Goal: Transaction & Acquisition: Purchase product/service

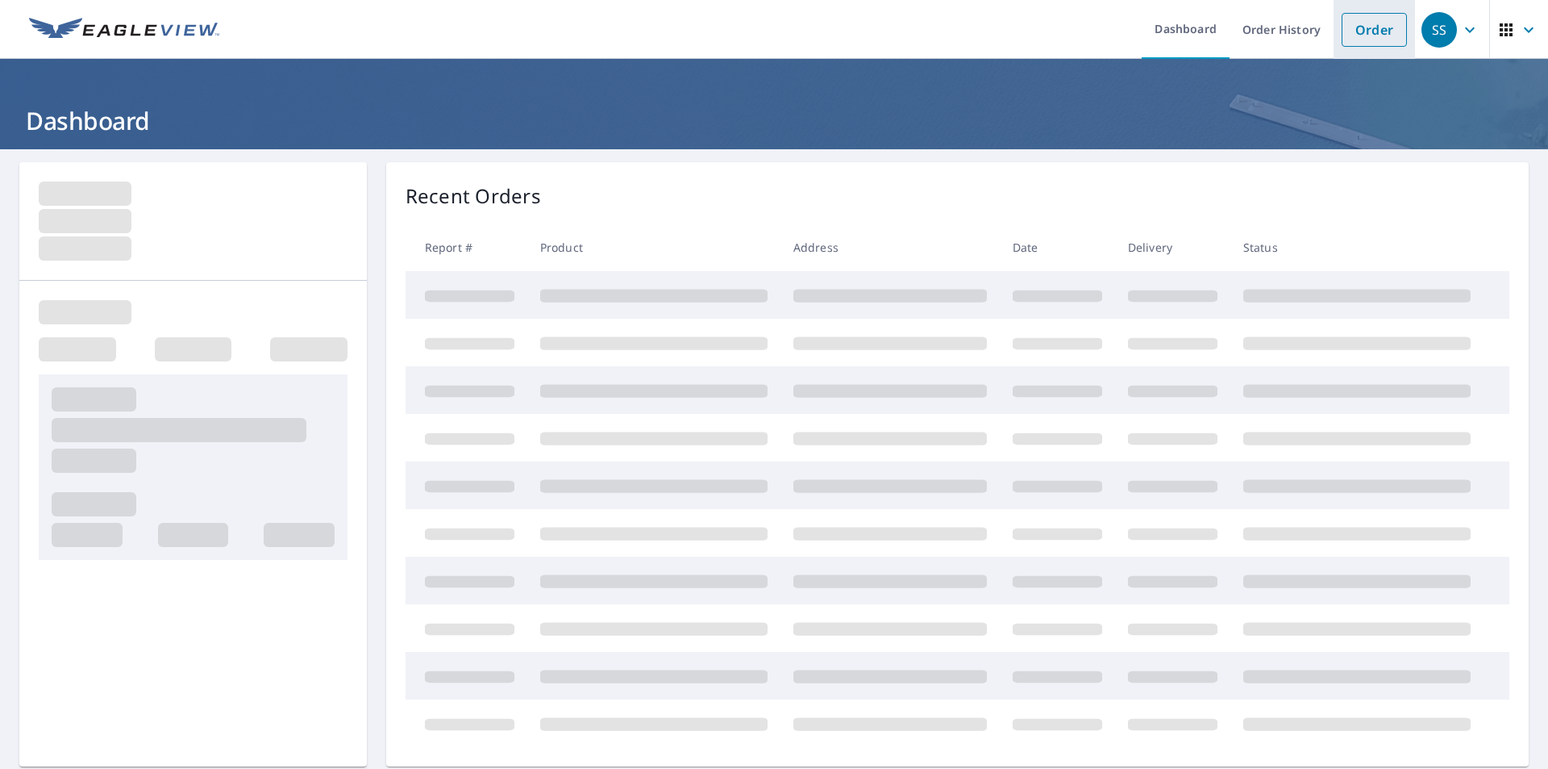
click at [1365, 33] on link "Order" at bounding box center [1374, 30] width 65 height 34
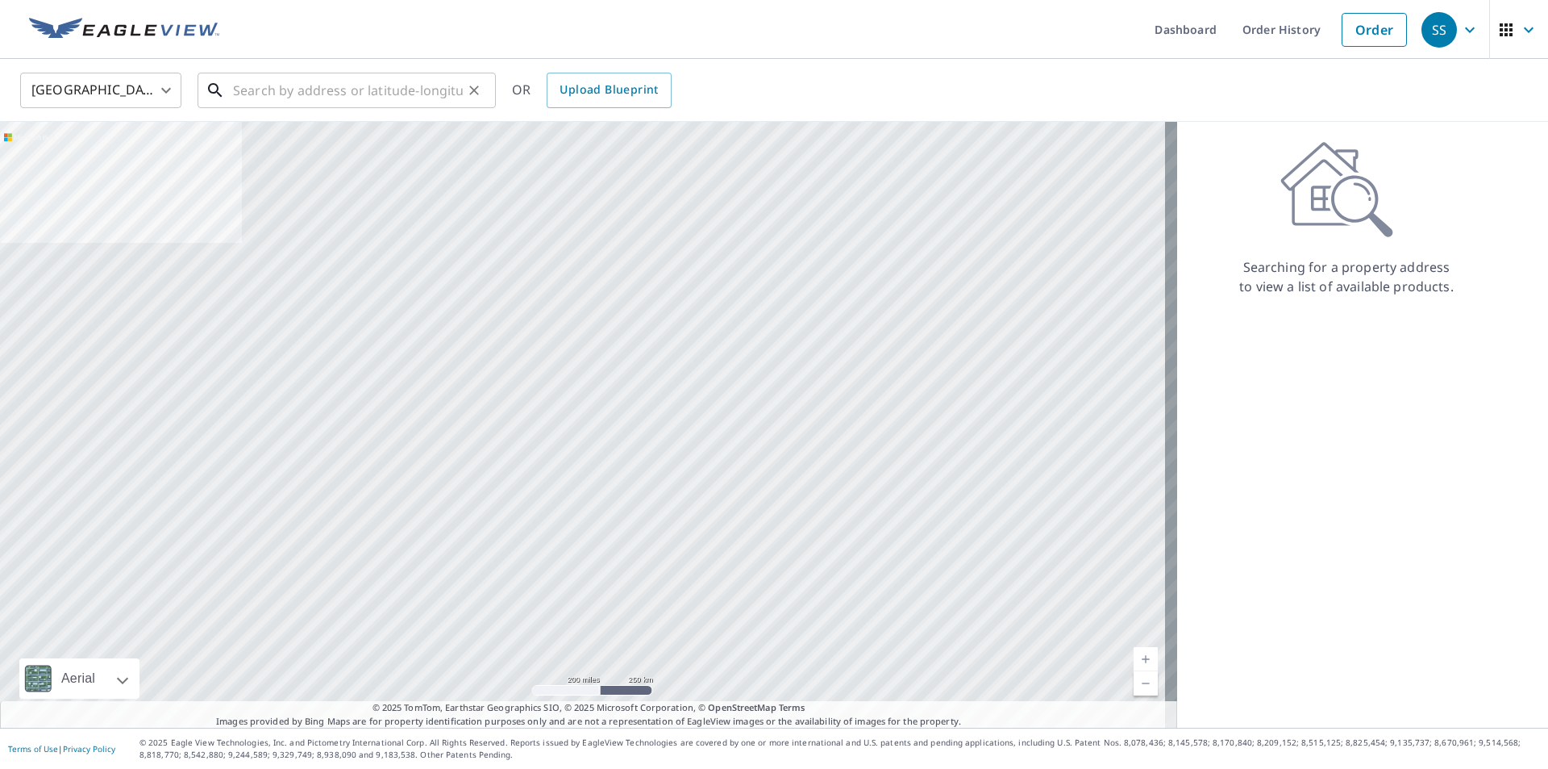
click at [294, 103] on input "text" at bounding box center [348, 90] width 230 height 45
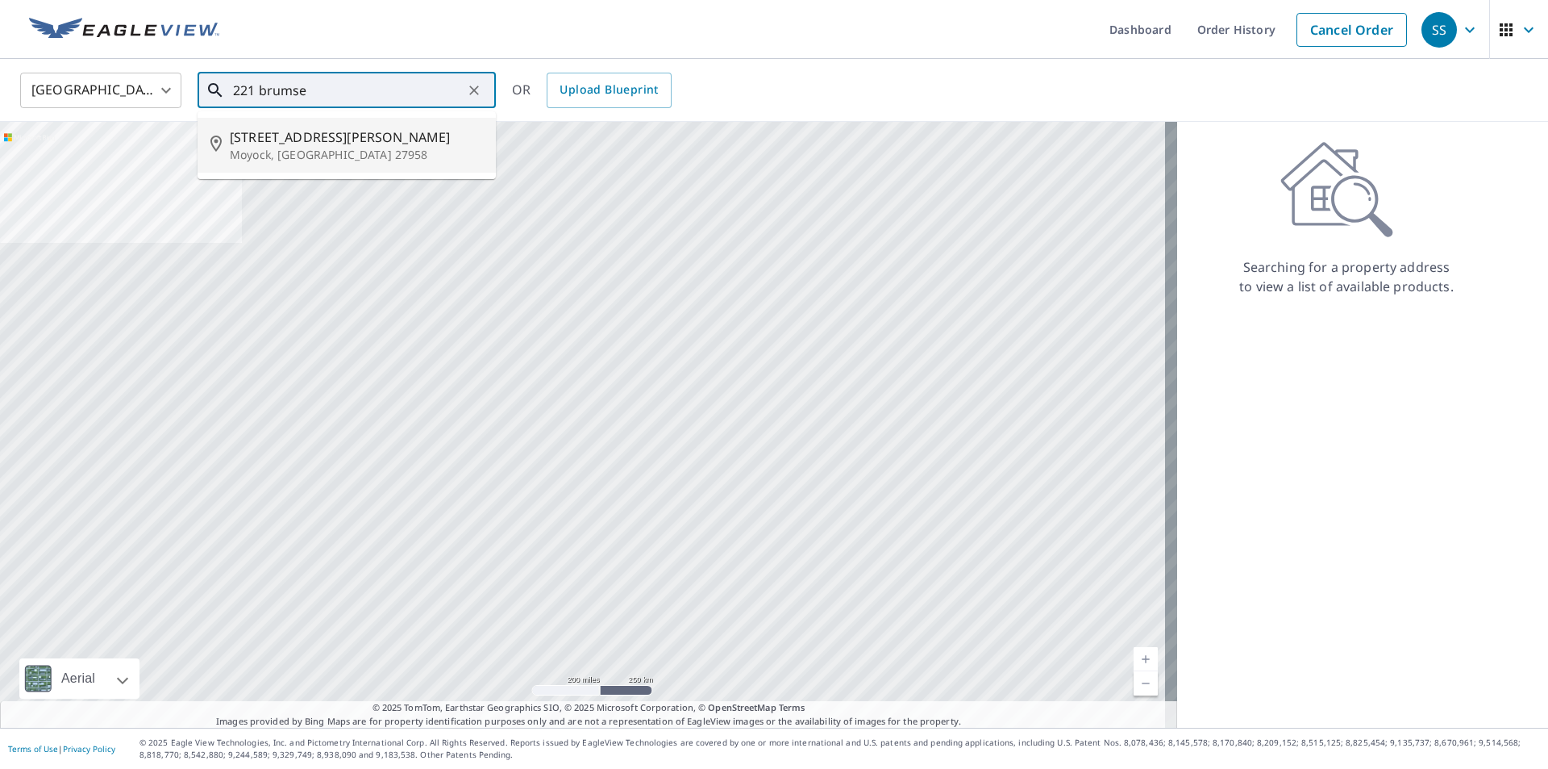
click at [284, 149] on p "Moyock, [GEOGRAPHIC_DATA] 27958" at bounding box center [356, 155] width 253 height 16
type input "[STREET_ADDRESS][PERSON_NAME]"
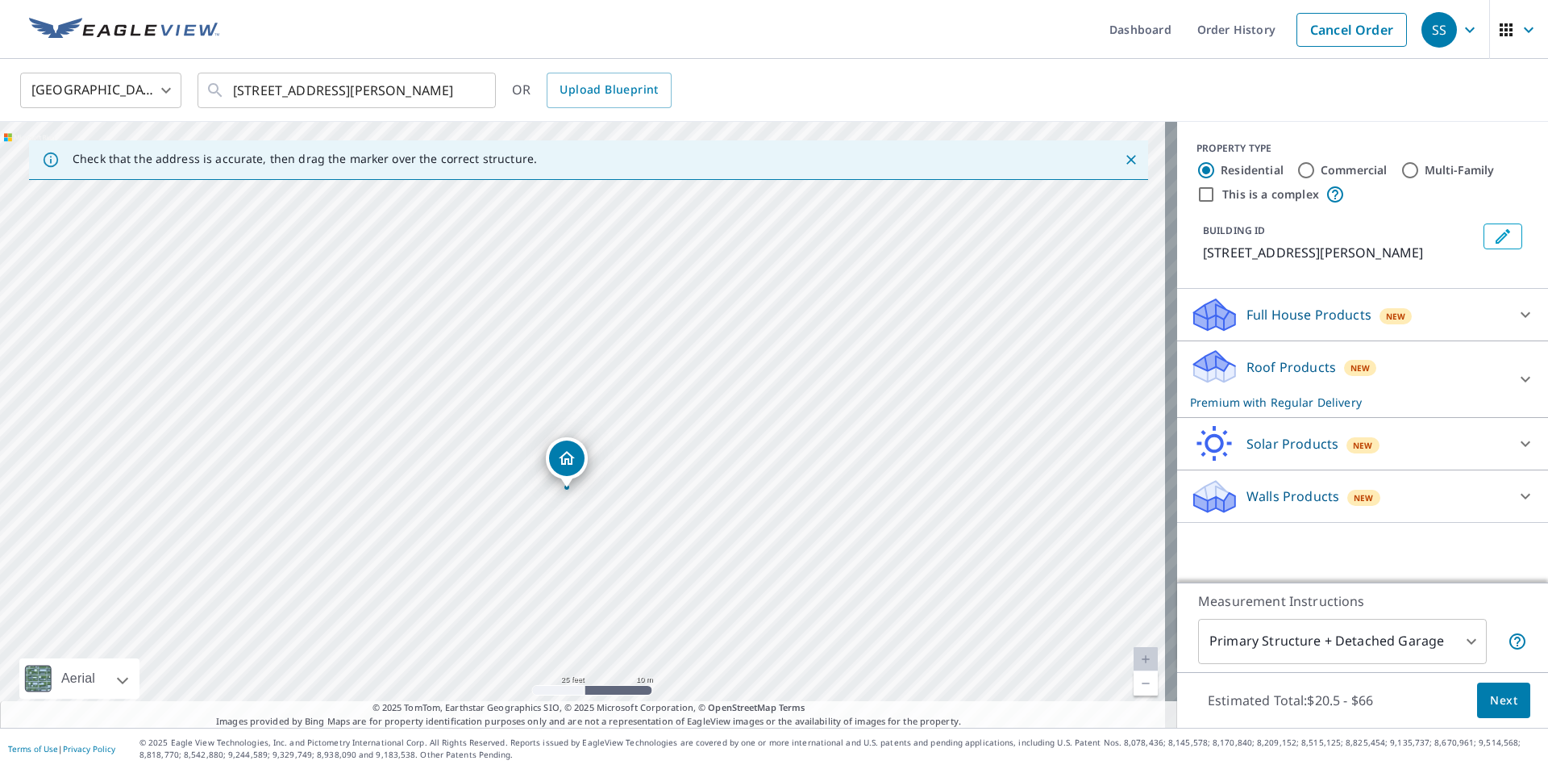
click at [1383, 637] on body "SS SS Dashboard Order History Cancel Order SS United States US ​ [STREET_ADDRES…" at bounding box center [774, 384] width 1548 height 769
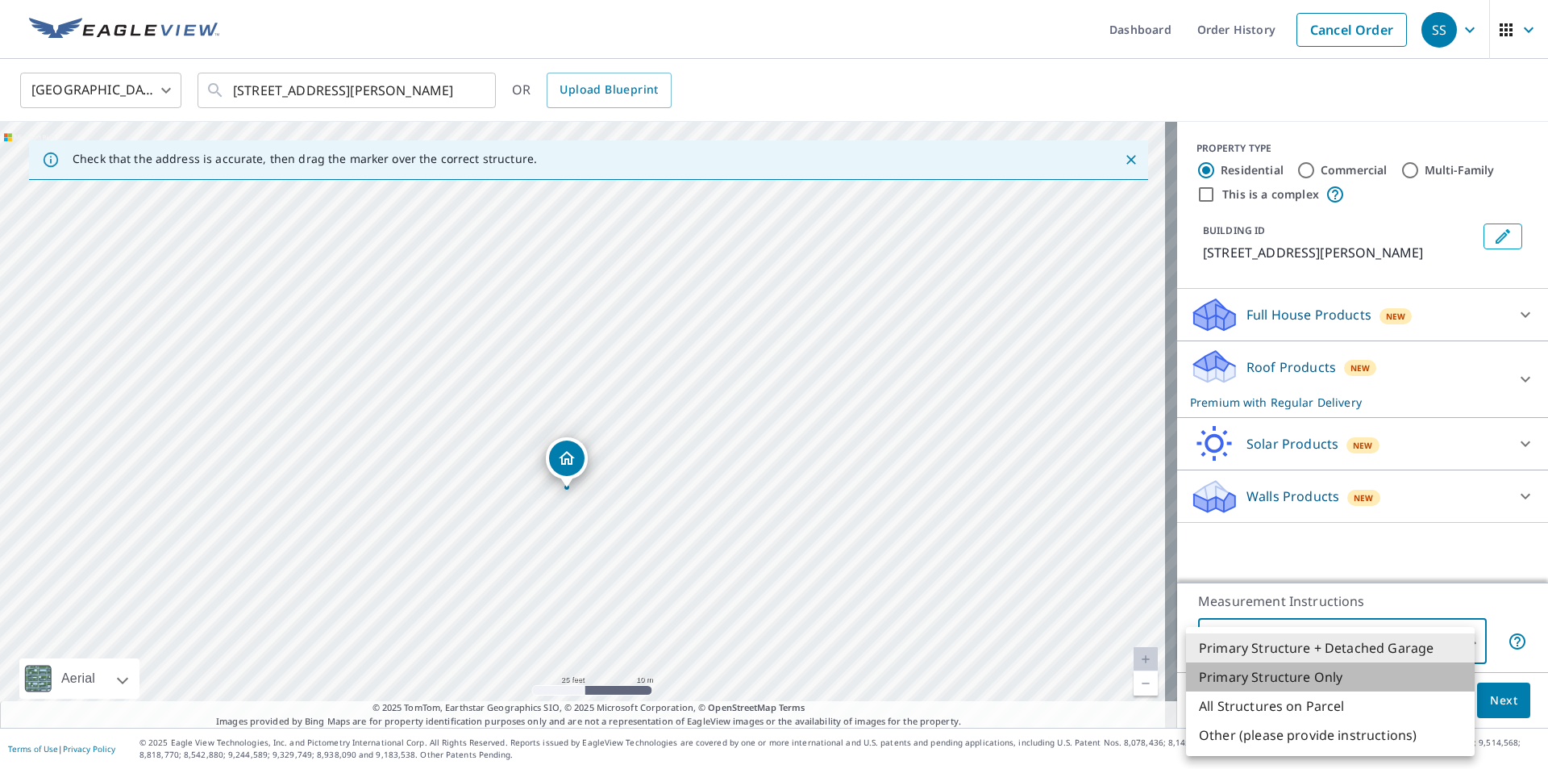
click at [1326, 682] on li "Primary Structure Only" at bounding box center [1330, 676] width 289 height 29
type input "2"
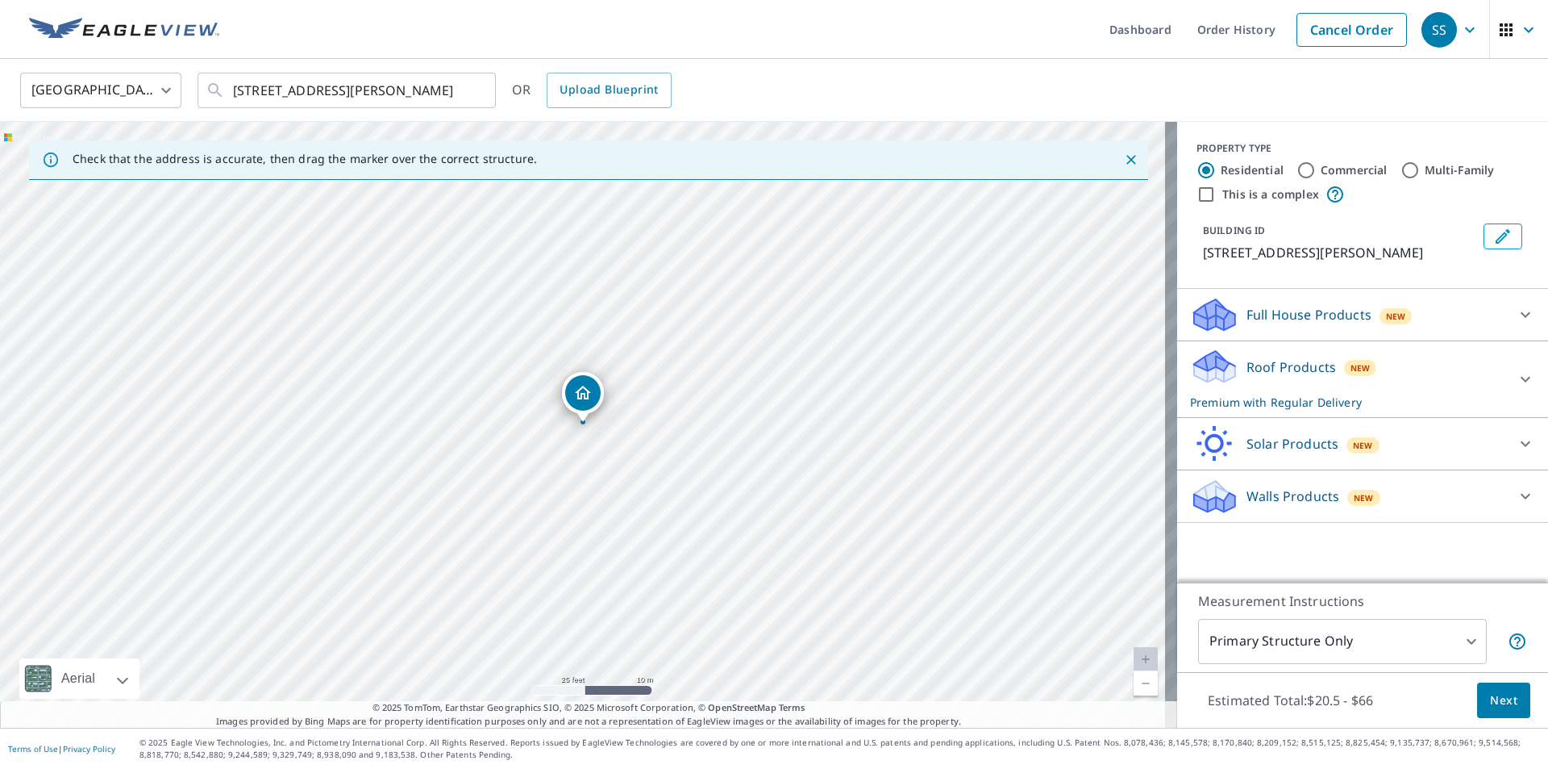
click at [1427, 372] on div "Roof Products New Premium with Regular Delivery" at bounding box center [1348, 379] width 316 height 63
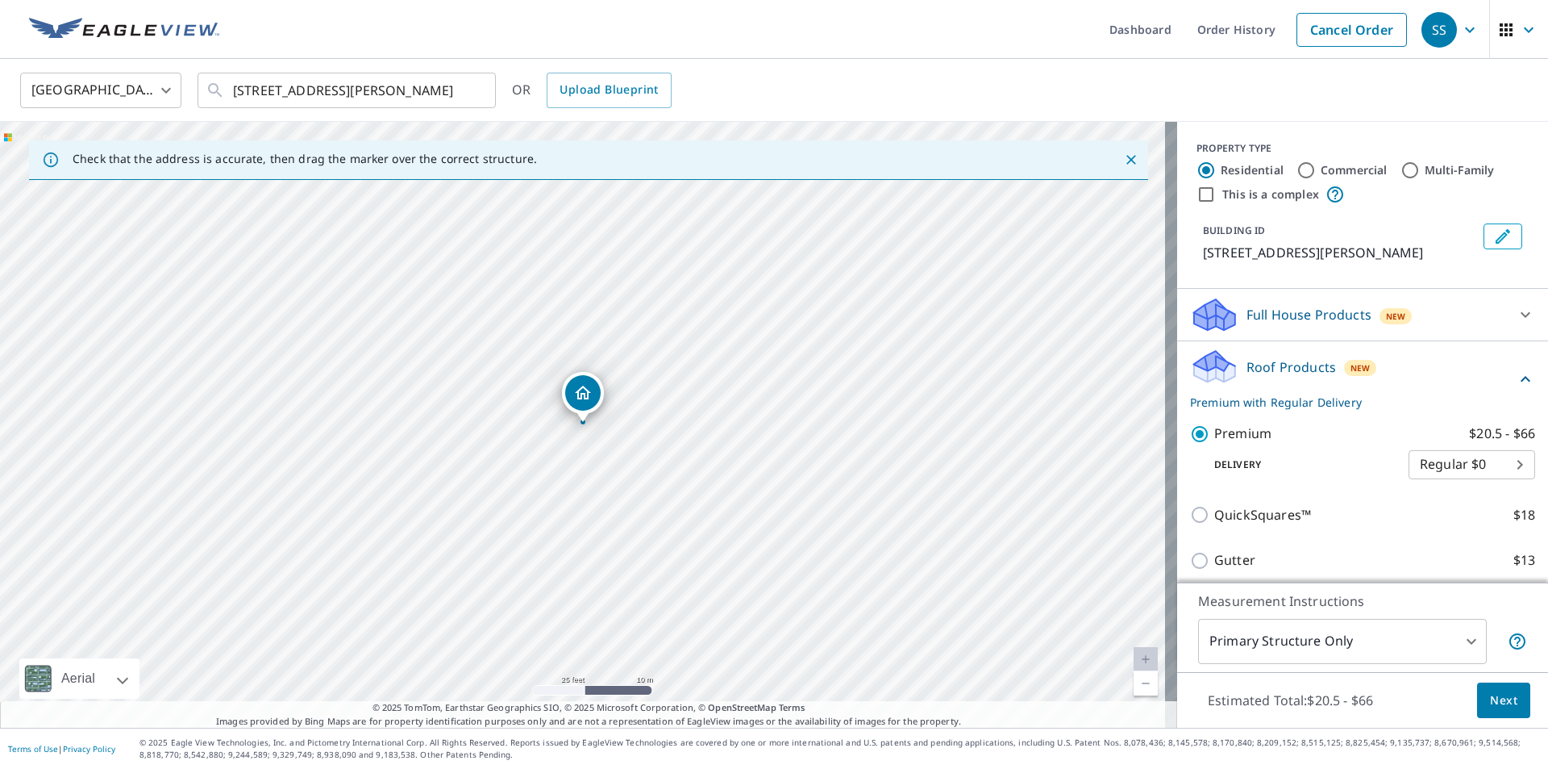
click at [1427, 372] on div "Roof Products New Premium with Regular Delivery" at bounding box center [1353, 379] width 326 height 63
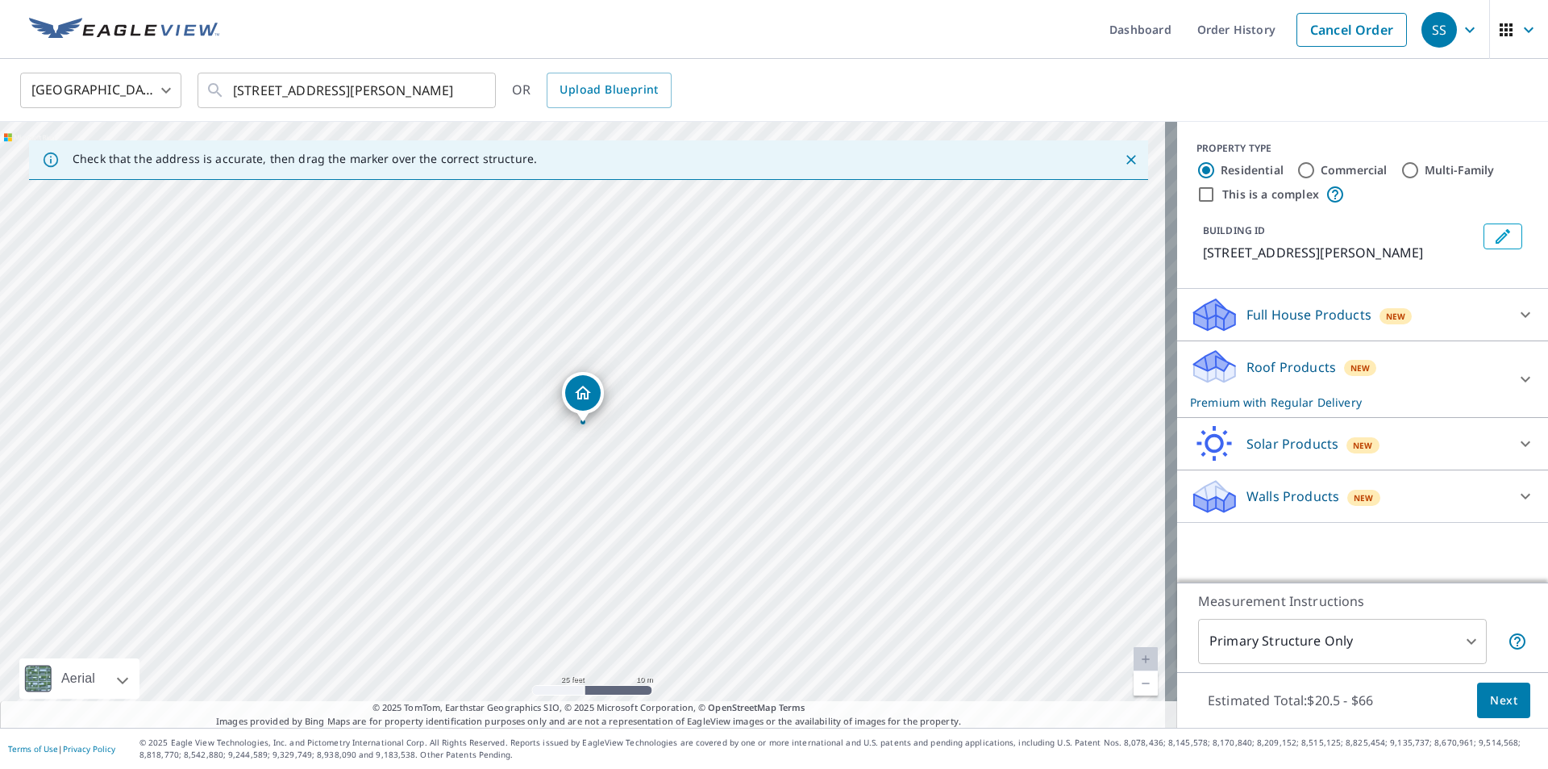
click at [1496, 706] on span "Next" at bounding box center [1503, 700] width 27 height 20
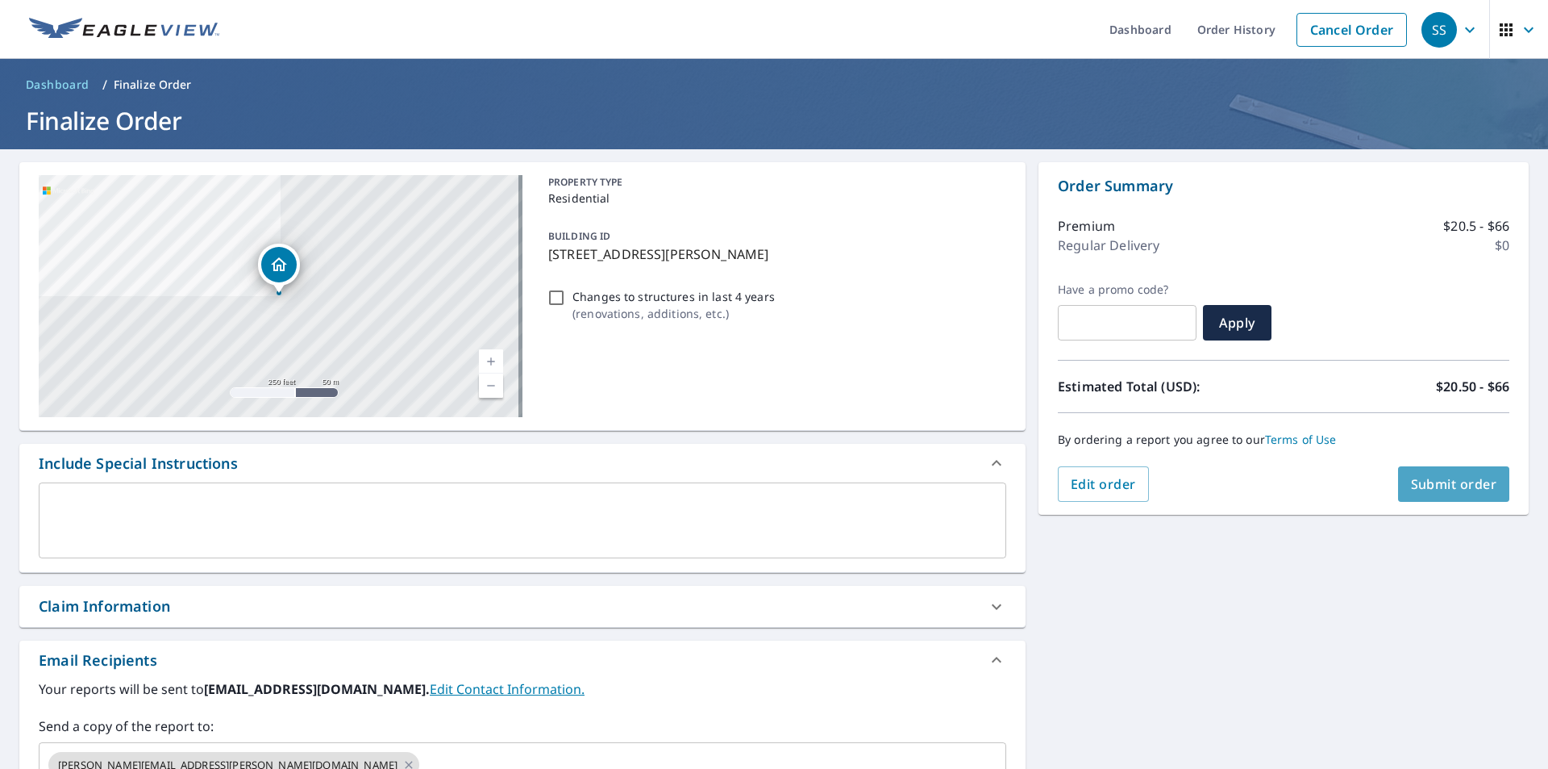
click at [1441, 479] on span "Submit order" at bounding box center [1454, 484] width 86 height 18
